Goal: Task Accomplishment & Management: Manage account settings

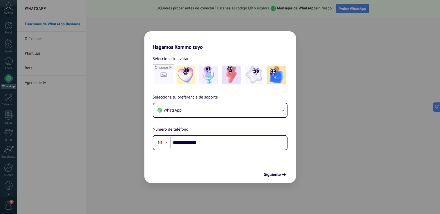
type input "**********"
click at [267, 173] on span "Siguiente" at bounding box center [272, 174] width 17 height 4
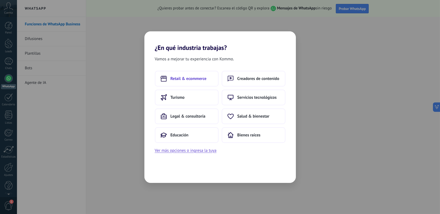
click at [203, 80] on span "Retail & ecommerce" at bounding box center [188, 78] width 36 height 5
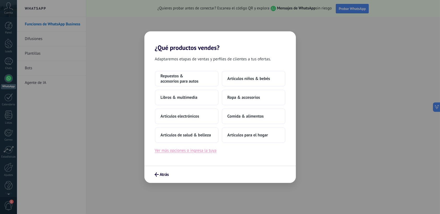
click at [200, 150] on button "Ver más opciones o ingresa la tuya" at bounding box center [186, 150] width 62 height 7
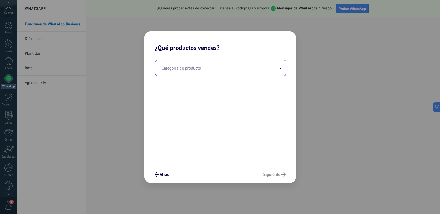
click at [184, 69] on input "text" at bounding box center [220, 67] width 130 height 15
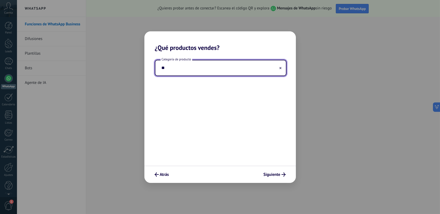
type input "*"
type input "**********"
click at [267, 175] on span "Siguiente" at bounding box center [271, 174] width 17 height 4
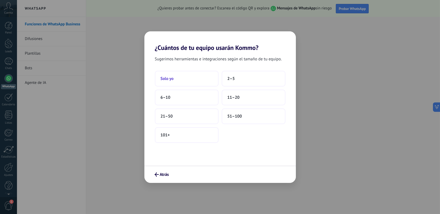
click at [203, 81] on button "Solo yo" at bounding box center [187, 79] width 64 height 16
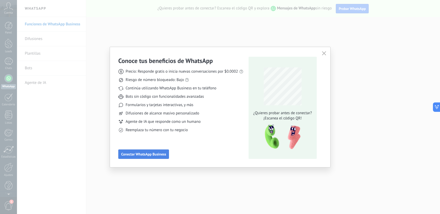
click at [150, 155] on span "Conectar WhatsApp Business" at bounding box center [143, 154] width 45 height 4
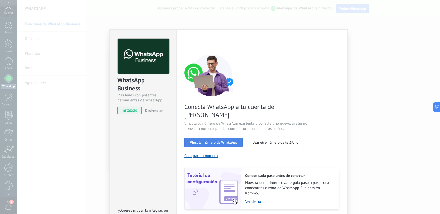
click at [208, 140] on span "Vincular número de WhatsApp" at bounding box center [213, 142] width 47 height 4
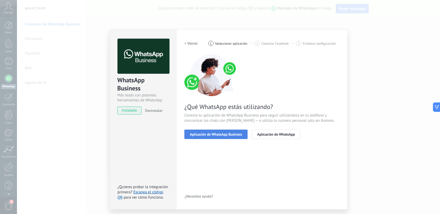
click at [221, 134] on span "Aplicación de WhatsApp Business" at bounding box center [216, 134] width 52 height 4
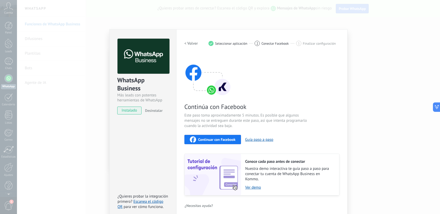
click at [224, 141] on span "Continuar con Facebook" at bounding box center [216, 140] width 37 height 4
click at [190, 43] on h2 "< Volver" at bounding box center [191, 43] width 14 height 5
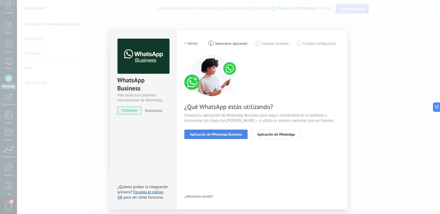
click at [232, 133] on span "Aplicación de WhatsApp Business" at bounding box center [216, 134] width 52 height 4
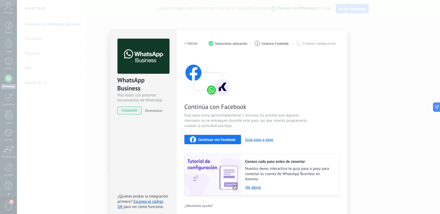
click at [130, 109] on span "instalado" at bounding box center [129, 110] width 24 height 8
click at [193, 43] on h2 "< Volver" at bounding box center [191, 43] width 14 height 5
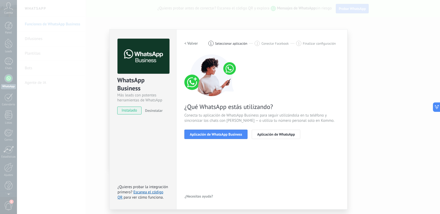
click at [193, 42] on h2 "< Volver" at bounding box center [191, 43] width 14 height 5
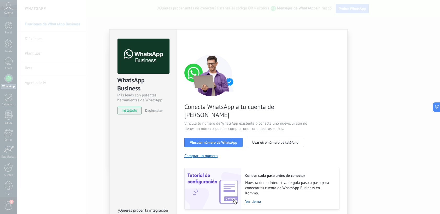
scroll to position [11, 0]
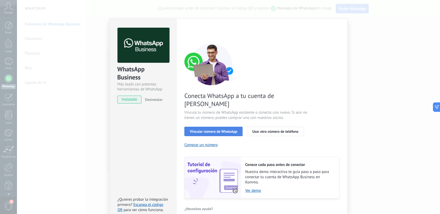
click at [215, 129] on span "Vincular número de WhatsApp" at bounding box center [213, 131] width 47 height 4
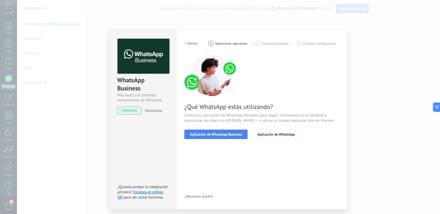
click at [218, 133] on span "Aplicación de WhatsApp Business" at bounding box center [216, 134] width 52 height 4
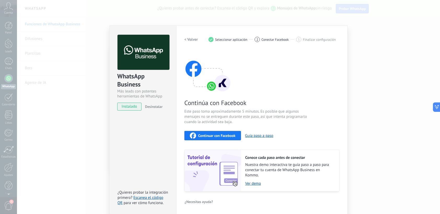
scroll to position [5, 0]
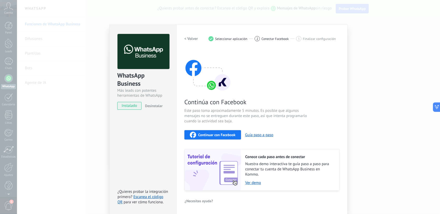
click at [227, 138] on div "Continuar con Facebook" at bounding box center [213, 135] width 46 height 6
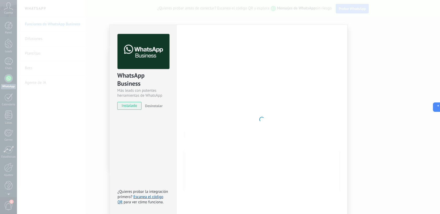
click at [382, 46] on div "WhatsApp Business Más leads con potentes herramientas de WhatsApp instalado Des…" at bounding box center [228, 107] width 423 height 214
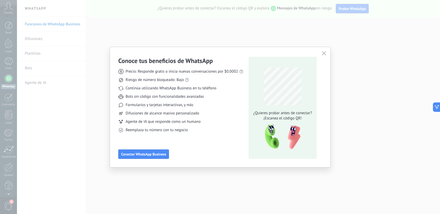
scroll to position [0, 0]
click at [162, 154] on span "Conectar WhatsApp Business" at bounding box center [143, 154] width 45 height 4
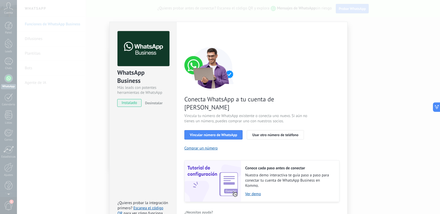
scroll to position [11, 0]
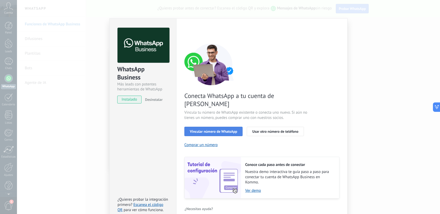
click at [214, 129] on span "Vincular número de WhatsApp" at bounding box center [213, 131] width 47 height 4
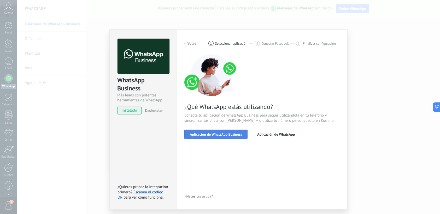
click at [212, 133] on span "Aplicación de WhatsApp Business" at bounding box center [216, 134] width 52 height 4
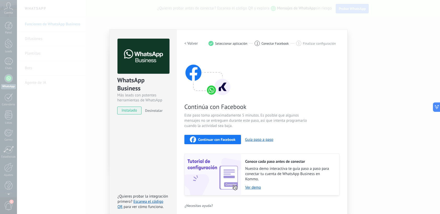
scroll to position [5, 0]
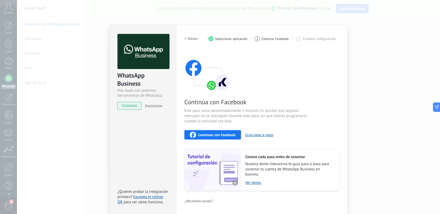
click at [212, 136] on span "Continuar con Facebook" at bounding box center [216, 135] width 37 height 4
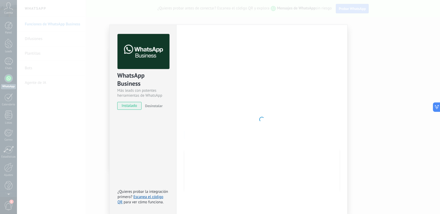
click at [132, 106] on span "instalado" at bounding box center [129, 106] width 24 height 8
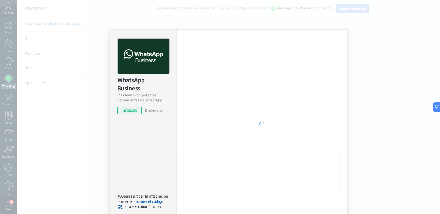
click at [259, 114] on div at bounding box center [261, 124] width 155 height 171
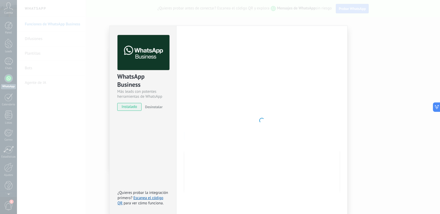
scroll to position [5, 0]
click at [406, 105] on div "WhatsApp Business Más leads con potentes herramientas de WhatsApp instalado Des…" at bounding box center [228, 107] width 423 height 214
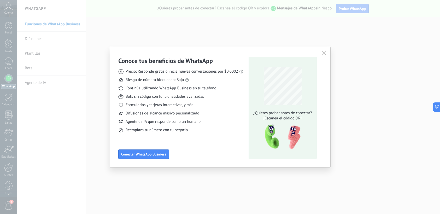
scroll to position [0, 0]
click at [152, 150] on button "Conectar WhatsApp Business" at bounding box center [143, 153] width 51 height 9
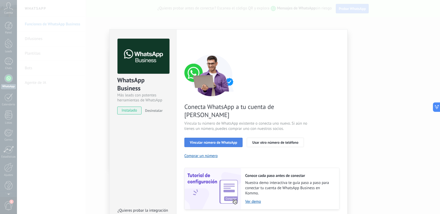
click at [214, 140] on span "Vincular número de WhatsApp" at bounding box center [213, 142] width 47 height 4
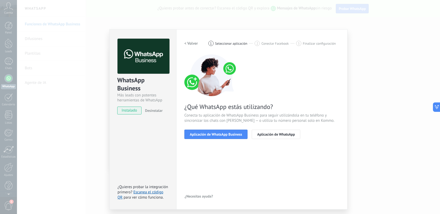
click at [214, 134] on span "Aplicación de WhatsApp Business" at bounding box center [216, 134] width 52 height 4
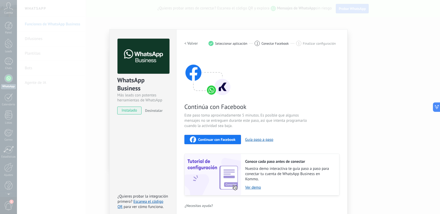
click at [214, 137] on div "Continuar con Facebook" at bounding box center [213, 139] width 46 height 6
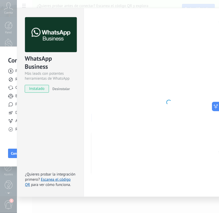
click at [160, 109] on div at bounding box center [169, 102] width 155 height 171
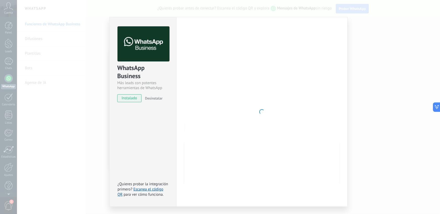
click at [374, 84] on div "WhatsApp Business Más leads con potentes herramientas de WhatsApp instalado Des…" at bounding box center [228, 107] width 423 height 214
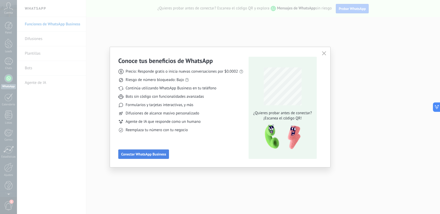
click at [156, 155] on span "Conectar WhatsApp Business" at bounding box center [143, 154] width 45 height 4
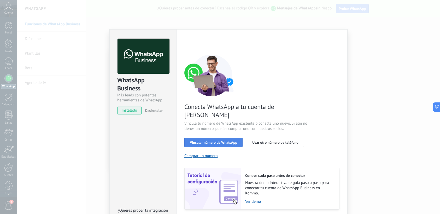
click at [213, 140] on span "Vincular número de WhatsApp" at bounding box center [213, 142] width 47 height 4
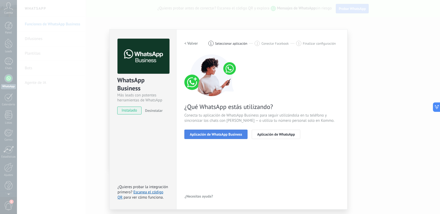
click at [213, 134] on span "Aplicación de WhatsApp Business" at bounding box center [216, 134] width 52 height 4
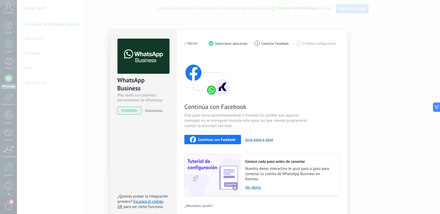
click at [213, 140] on span "Continuar con Facebook" at bounding box center [216, 140] width 37 height 4
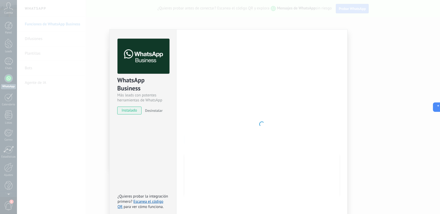
click at [301, 126] on div at bounding box center [261, 124] width 155 height 171
click at [261, 126] on span at bounding box center [261, 123] width 5 height 5
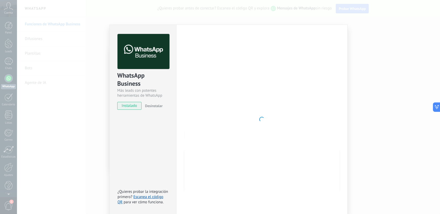
click at [263, 132] on div at bounding box center [261, 119] width 155 height 171
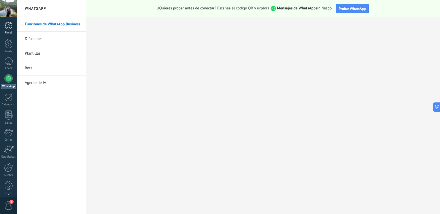
click at [7, 24] on div at bounding box center [9, 26] width 8 height 8
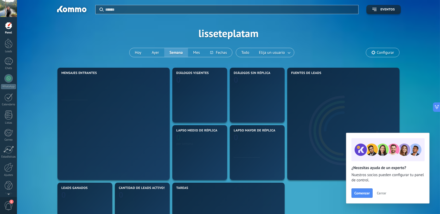
click at [9, 11] on div at bounding box center [8, 8] width 17 height 17
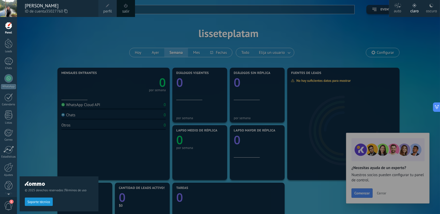
click at [32, 38] on div "© 2025 derechos reservados | Términos de uso Soporte técnico" at bounding box center [59, 115] width 79 height 197
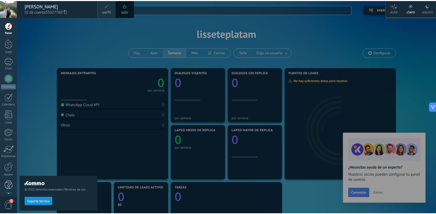
scroll to position [3, 0]
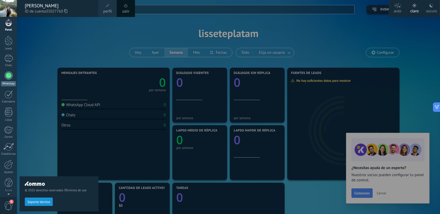
click at [5, 78] on link "WhatsApp" at bounding box center [8, 78] width 17 height 15
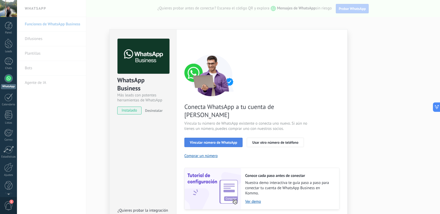
click at [205, 140] on span "Vincular número de WhatsApp" at bounding box center [213, 142] width 47 height 4
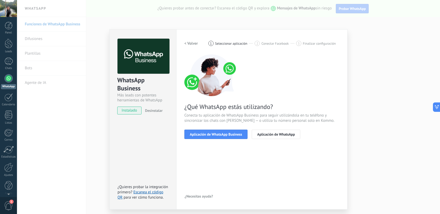
click at [205, 134] on span "Aplicación de WhatsApp Business" at bounding box center [216, 134] width 52 height 4
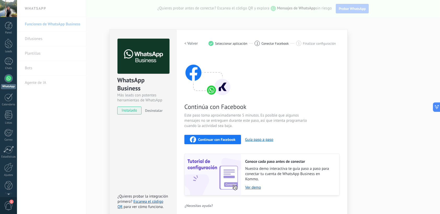
click at [207, 139] on span "Continuar con Facebook" at bounding box center [216, 140] width 37 height 4
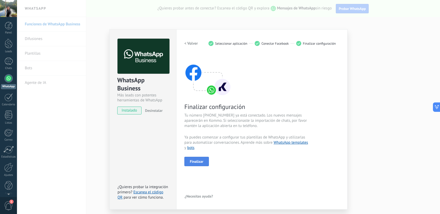
click at [197, 159] on span "Finalizar" at bounding box center [197, 161] width 14 height 4
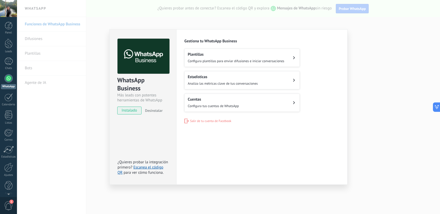
click at [222, 60] on span "Configura plantillas para enviar difusiones e iniciar conversaciones" at bounding box center [236, 61] width 97 height 4
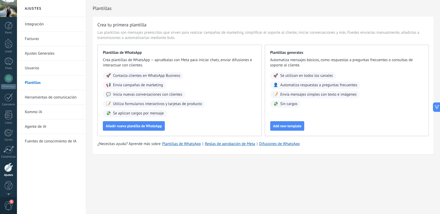
scroll to position [3, 0]
click at [128, 112] on span "Se aplican cargos por mensaje" at bounding box center [138, 113] width 51 height 5
click at [288, 127] on span "Add new template" at bounding box center [287, 126] width 28 height 4
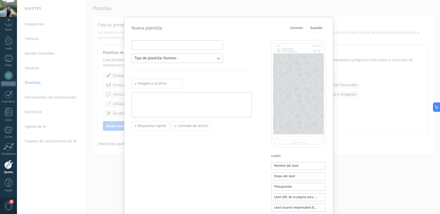
click at [140, 44] on input at bounding box center [177, 44] width 91 height 8
click at [141, 81] on label "Imagen o archivo" at bounding box center [157, 83] width 51 height 9
click at [132, 79] on input "Imagen o archivo" at bounding box center [132, 79] width 0 height 0
click at [156, 127] on span "Respuesta rápida" at bounding box center [152, 126] width 28 height 4
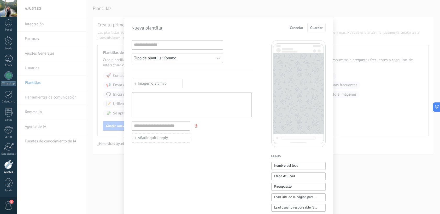
click at [150, 90] on div "Imagen o archivo Añadir quick reply" at bounding box center [192, 111] width 120 height 64
click at [293, 28] on span "Cancelar" at bounding box center [296, 28] width 13 height 4
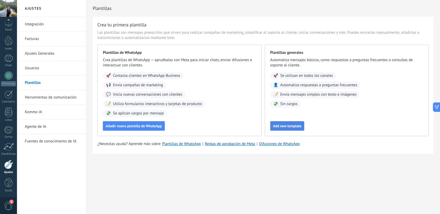
click at [287, 124] on span "Add new template" at bounding box center [287, 126] width 28 height 4
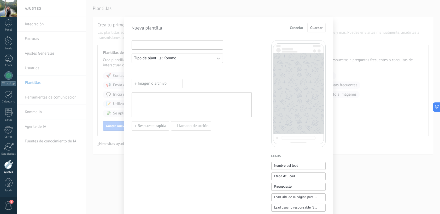
click at [156, 46] on input at bounding box center [177, 44] width 91 height 8
click at [353, 57] on div "Nueva plantilla Cancelar Guardar Tipo de plantilla: Kommo Imagen o archivo Resp…" at bounding box center [228, 107] width 423 height 214
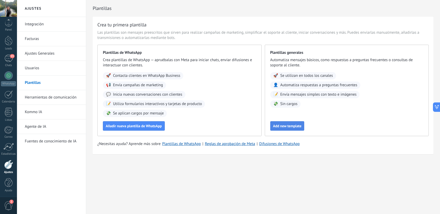
click at [284, 126] on span "Add new template" at bounding box center [287, 126] width 28 height 4
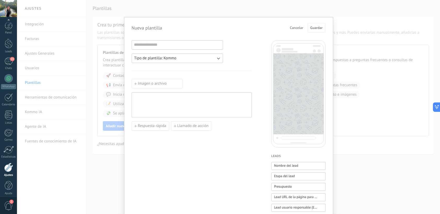
scroll to position [3, 0]
click at [170, 45] on input at bounding box center [177, 44] width 91 height 8
click at [148, 43] on input at bounding box center [177, 44] width 91 height 8
click at [97, 14] on div "Nueva plantilla Cancelar Guardar Tipo de plantilla: Kommo Imagen o archivo Resp…" at bounding box center [228, 107] width 423 height 214
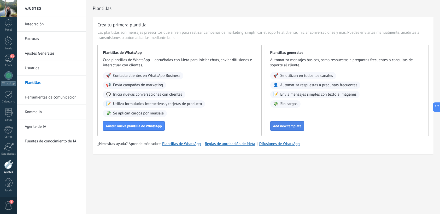
click at [296, 130] on button "Add new template" at bounding box center [287, 125] width 34 height 9
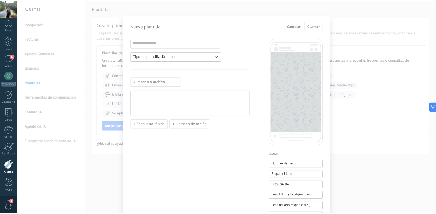
scroll to position [0, 0]
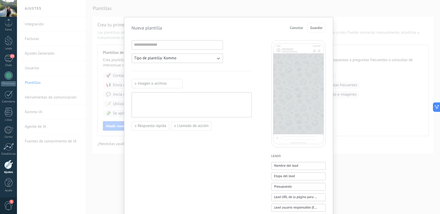
click at [338, 106] on div "Nueva plantilla Cancelar Guardar Tipo de plantilla: Kommo Imagen o archivo Resp…" at bounding box center [228, 107] width 423 height 214
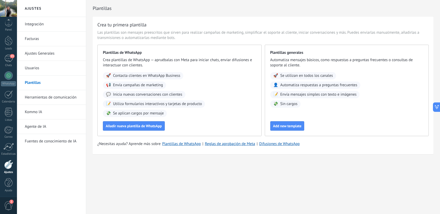
click at [32, 25] on link "Integración" at bounding box center [53, 24] width 56 height 15
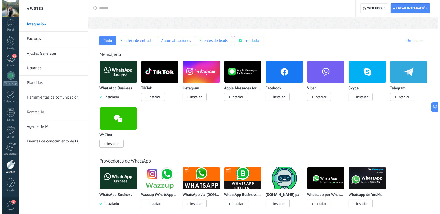
scroll to position [78, 0]
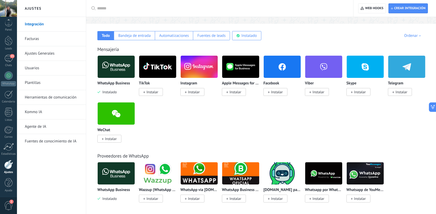
click at [277, 92] on span "Instalar" at bounding box center [277, 92] width 12 height 5
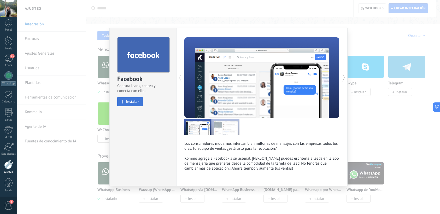
click at [131, 102] on span "Instalar" at bounding box center [132, 102] width 13 height 4
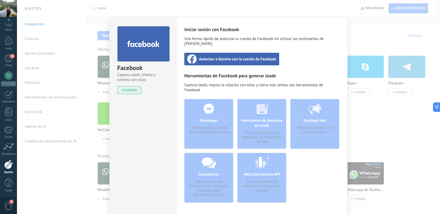
click at [238, 56] on span "Autorizar a Kommo con la cuenta de Facebook" at bounding box center [237, 58] width 77 height 5
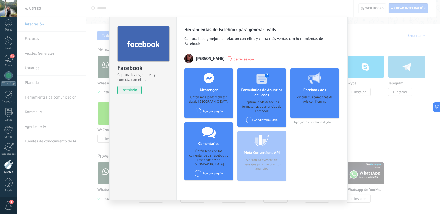
click at [197, 112] on span at bounding box center [197, 111] width 7 height 7
click at [213, 111] on div "Agregar página [PERSON_NAME] Personalizados" at bounding box center [208, 111] width 28 height 7
click at [330, 158] on div "Facebook Ads Vincula tus campañas de Ads con Kommo Agréguelo al embudo digital" at bounding box center [314, 126] width 49 height 116
click at [387, 132] on div "Facebook Captura leads, chatea y conecta con ellos instalado Desinstalar Herram…" at bounding box center [228, 107] width 423 height 214
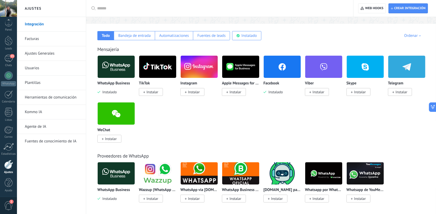
click at [189, 91] on span "Instalar" at bounding box center [194, 92] width 12 height 5
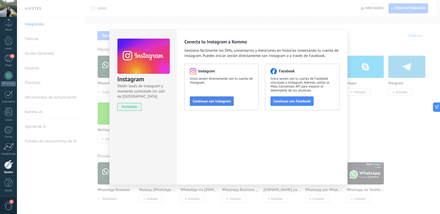
click at [216, 102] on span "Continuar con Instagram" at bounding box center [212, 101] width 38 height 4
click at [214, 100] on span "Continuar con Instagram" at bounding box center [212, 101] width 38 height 4
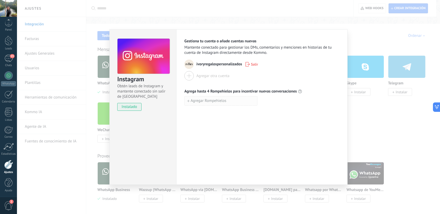
click at [211, 103] on span "Agregar Rompehielos" at bounding box center [208, 101] width 36 height 4
type input "*"
click at [348, 89] on div "Instagram Obtén leads de Instagram y mantente conectado sin salir de Kommo inst…" at bounding box center [228, 107] width 423 height 214
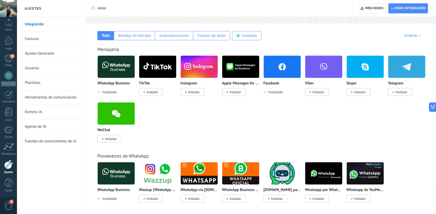
click at [195, 94] on span "Instalar" at bounding box center [194, 92] width 12 height 5
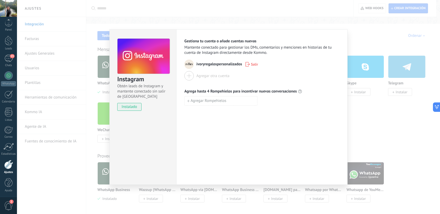
click at [88, 110] on div "Instagram Obtén leads de Instagram y mantente conectado sin salir de Kommo inst…" at bounding box center [228, 107] width 423 height 214
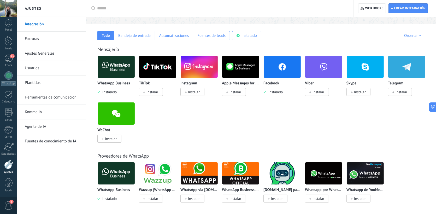
click at [273, 91] on span "Instalado" at bounding box center [274, 92] width 16 height 5
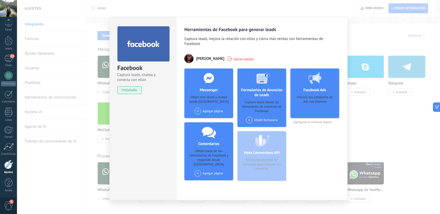
scroll to position [6, 0]
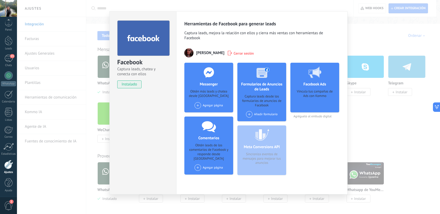
click at [196, 106] on span at bounding box center [197, 105] width 7 height 7
click at [175, 152] on div "Facebook Captura leads, chatea y conecta con ellos instalado Desinstalar" at bounding box center [142, 102] width 67 height 183
click at [201, 164] on div "Agregar página" at bounding box center [208, 167] width 28 height 7
click at [152, 152] on div "Facebook Captura leads, chatea y conecta con ellos instalado Desinstalar" at bounding box center [142, 102] width 67 height 183
click at [105, 135] on div "Facebook Captura leads, chatea y conecta con ellos instalado Desinstalar Herram…" at bounding box center [228, 107] width 423 height 214
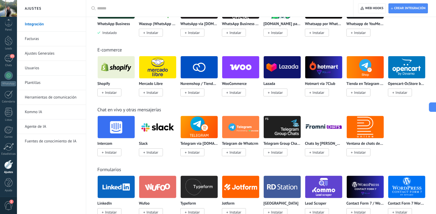
scroll to position [235, 0]
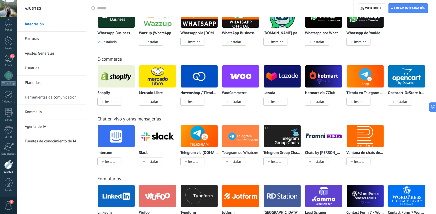
click at [110, 103] on span "Instalar" at bounding box center [111, 101] width 12 height 5
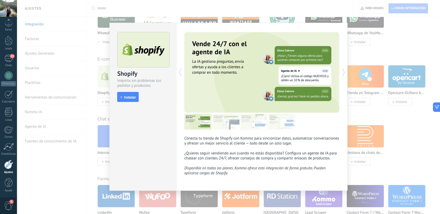
click at [387, 75] on div "Shopify Importa sin problemas tus pedidos y productos install Instalar Conecta …" at bounding box center [228, 107] width 423 height 214
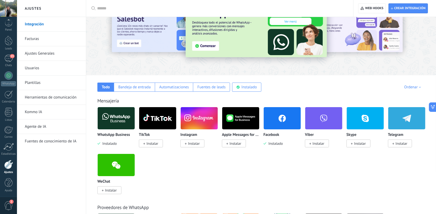
scroll to position [0, 0]
